Goal: Browse casually

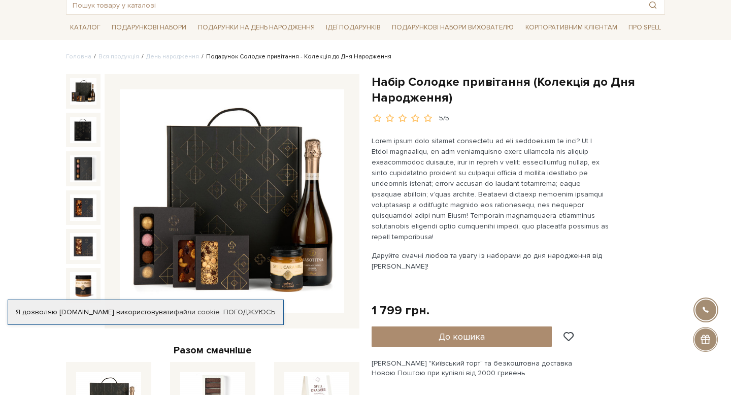
scroll to position [61, 0]
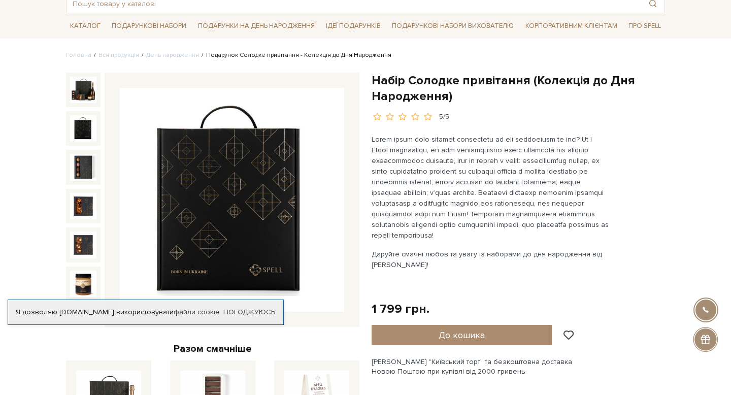
click at [85, 131] on img at bounding box center [83, 128] width 26 height 26
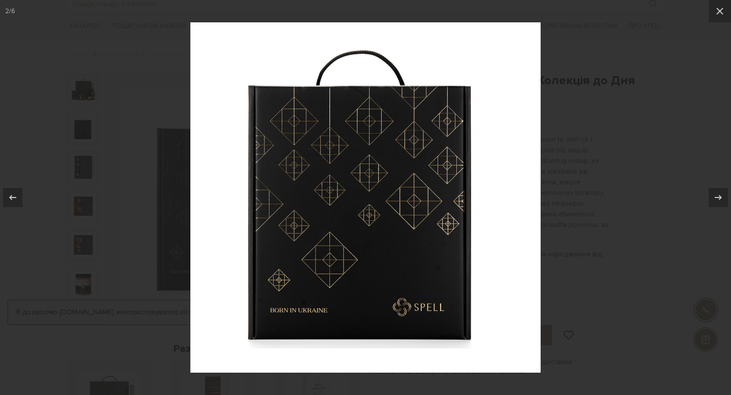
click at [88, 168] on div at bounding box center [365, 197] width 731 height 395
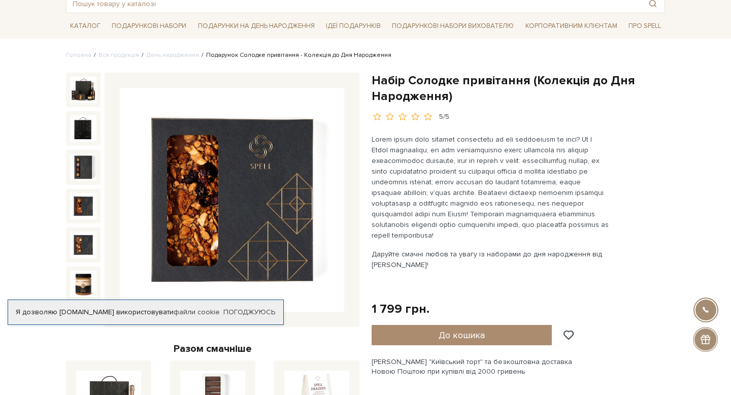
click at [85, 207] on img at bounding box center [83, 206] width 26 height 26
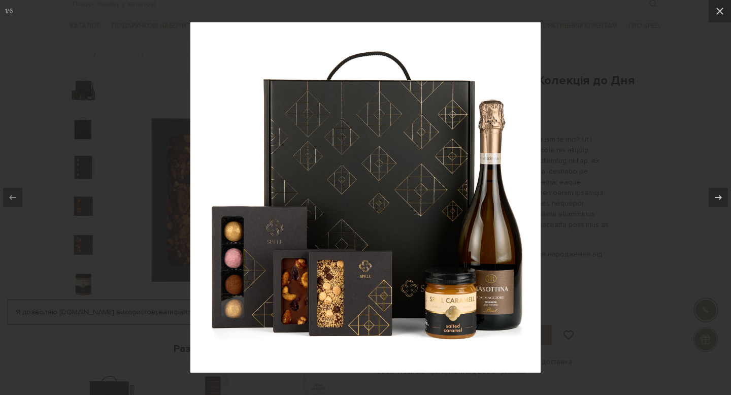
click at [624, 350] on div at bounding box center [365, 197] width 731 height 395
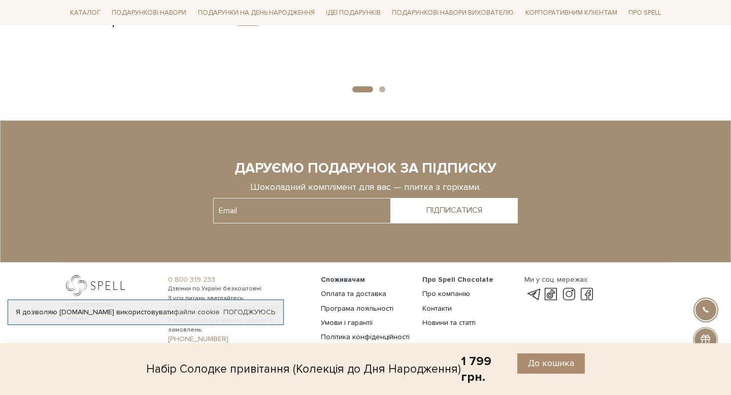
scroll to position [1073, 0]
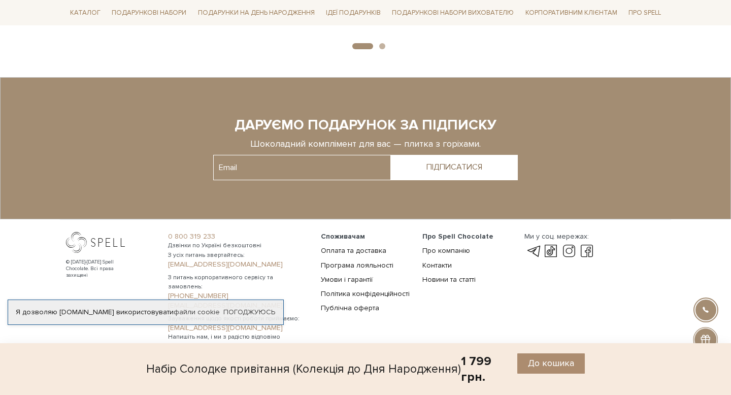
click at [426, 339] on footer "© 2016-2025 Spell Chocolate. Всі права захищені 0 800 319 233 Дзвінки по Україн…" at bounding box center [365, 214] width 731 height 275
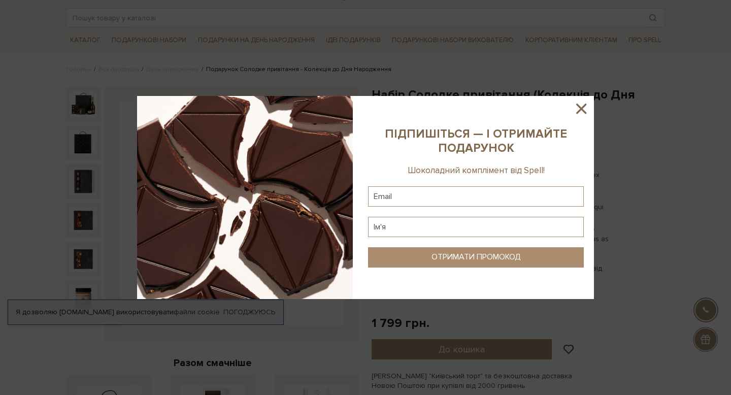
scroll to position [0, 0]
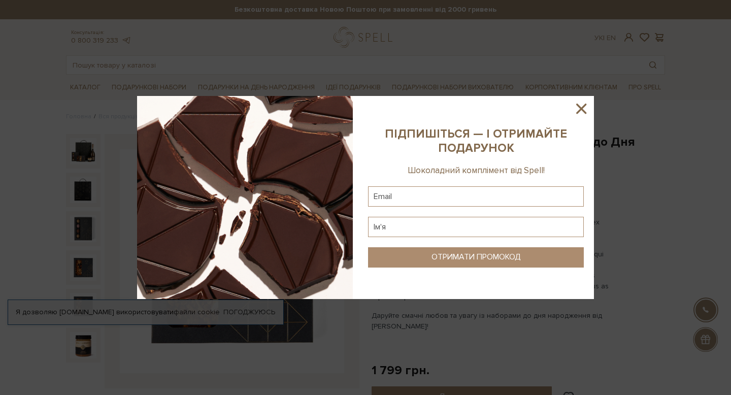
click at [582, 112] on icon at bounding box center [581, 108] width 17 height 17
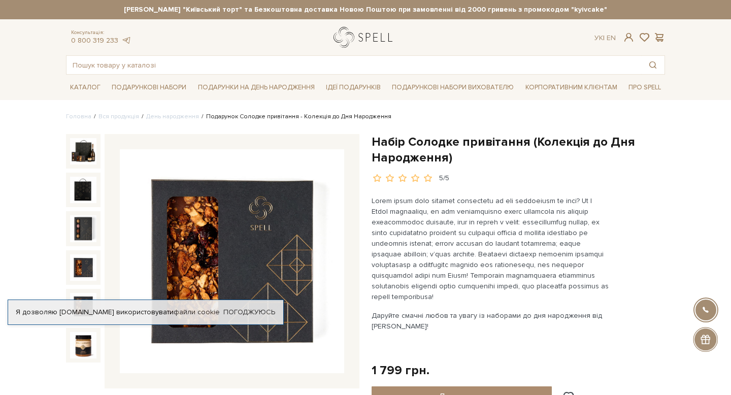
click at [362, 34] on link "logo" at bounding box center [365, 37] width 63 height 21
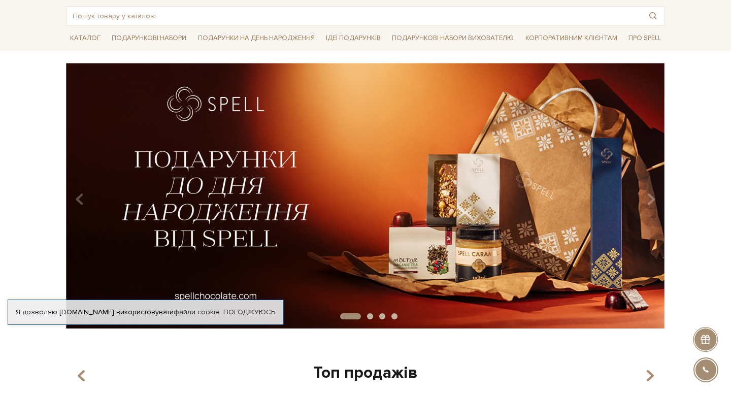
scroll to position [50, 0]
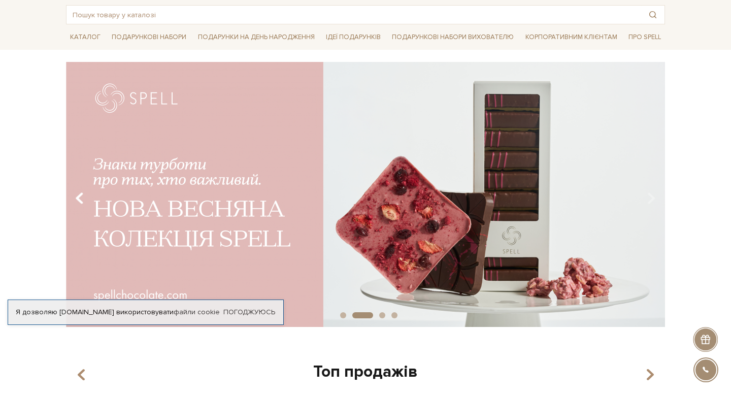
click at [82, 196] on icon "Carousel Navigation" at bounding box center [79, 198] width 9 height 17
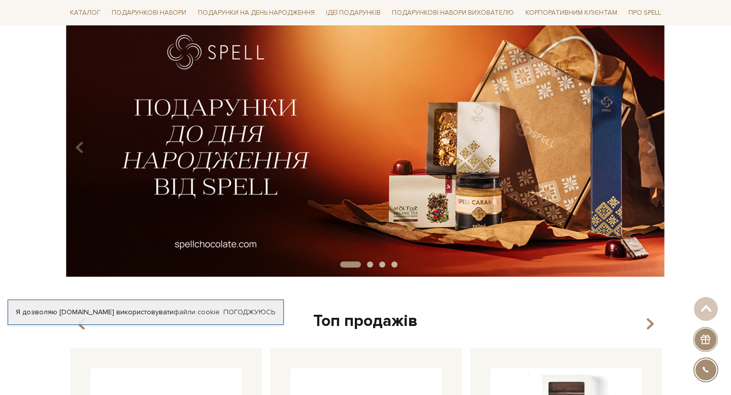
scroll to position [91, 0]
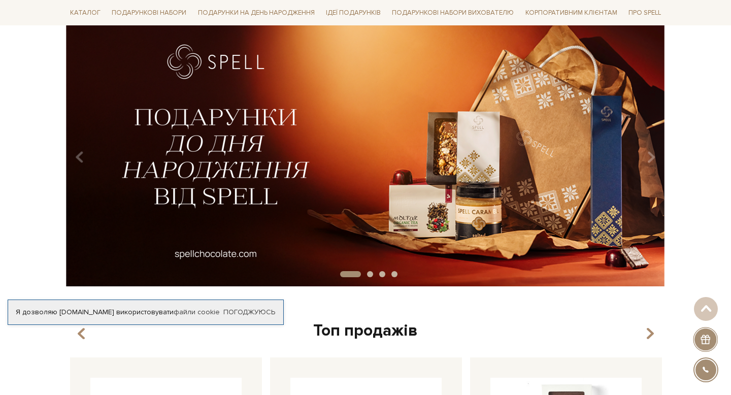
click at [657, 148] on img at bounding box center [365, 154] width 599 height 266
